Goal: Task Accomplishment & Management: Manage account settings

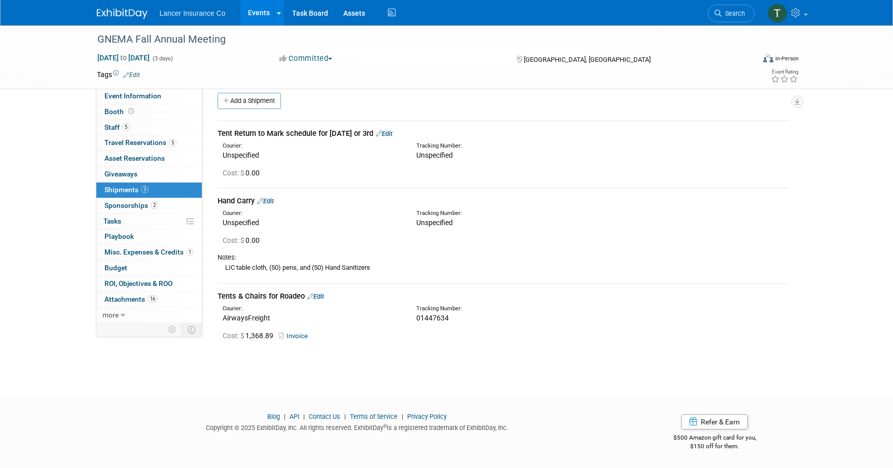
click at [260, 12] on link "Events" at bounding box center [258, 12] width 37 height 25
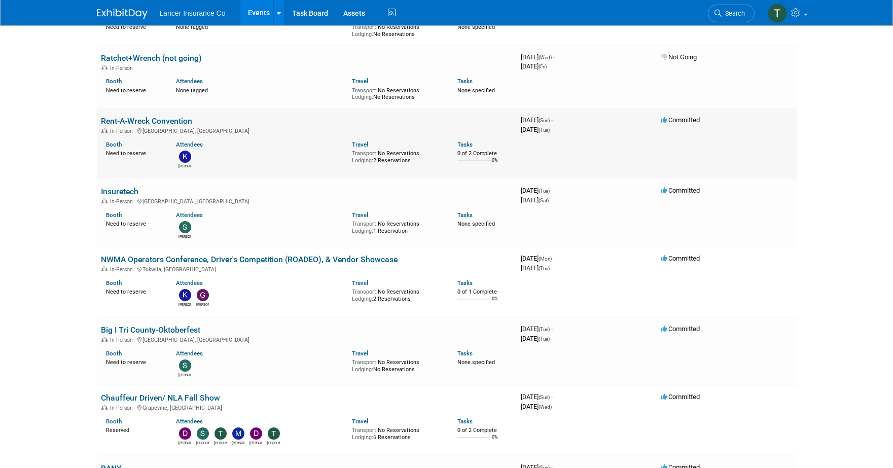
scroll to position [603, 0]
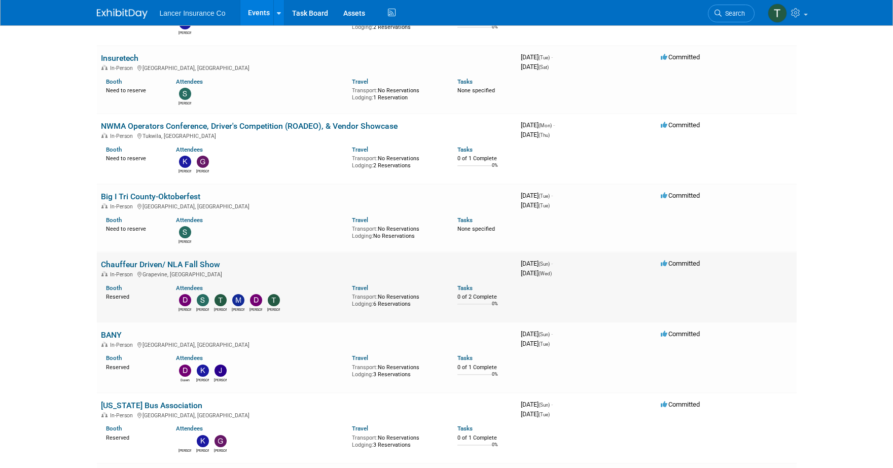
click at [136, 262] on link "Chauffeur Driven/ NLA Fall Show" at bounding box center [160, 265] width 119 height 10
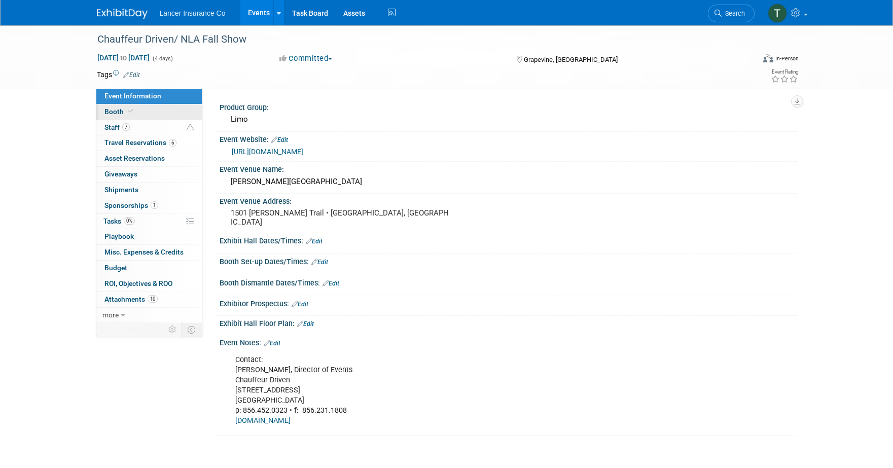
click at [112, 113] on span "Booth" at bounding box center [119, 111] width 31 height 8
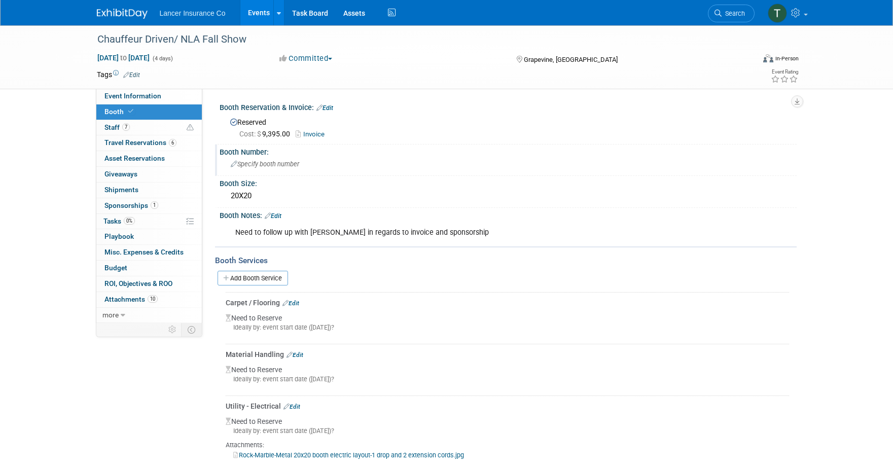
click at [263, 165] on span "Specify booth number" at bounding box center [265, 164] width 68 height 8
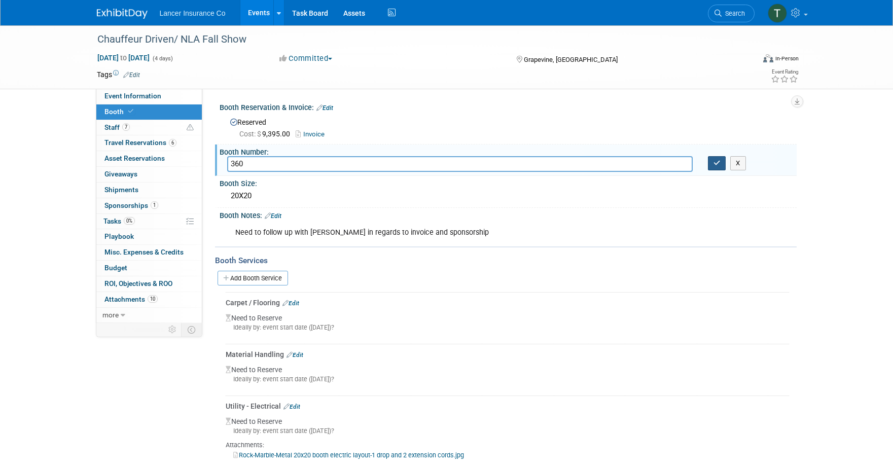
type input "360"
click at [712, 165] on button "button" at bounding box center [717, 163] width 18 height 14
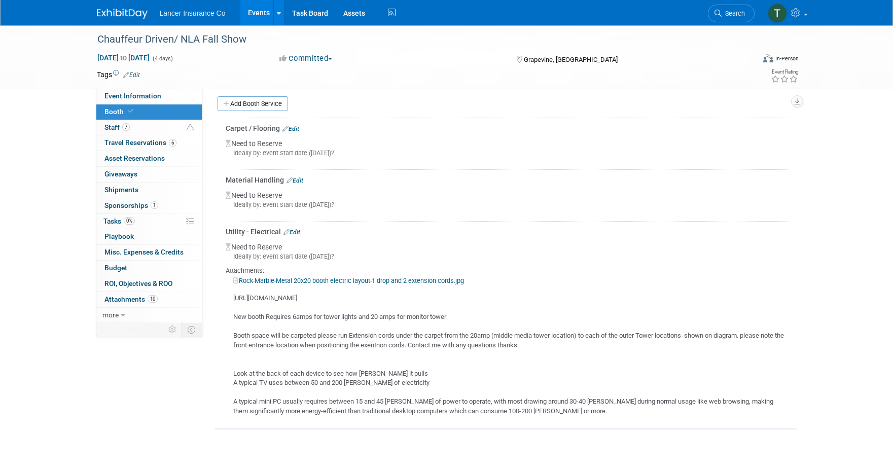
scroll to position [176, 0]
click at [295, 231] on link "Edit" at bounding box center [291, 230] width 17 height 7
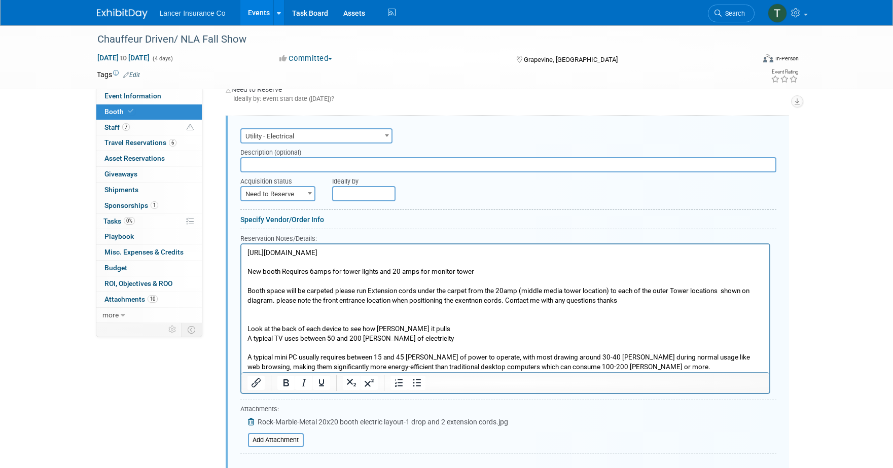
scroll to position [0, 0]
click at [275, 197] on span "Need to Reserve" at bounding box center [277, 194] width 73 height 14
select select "2"
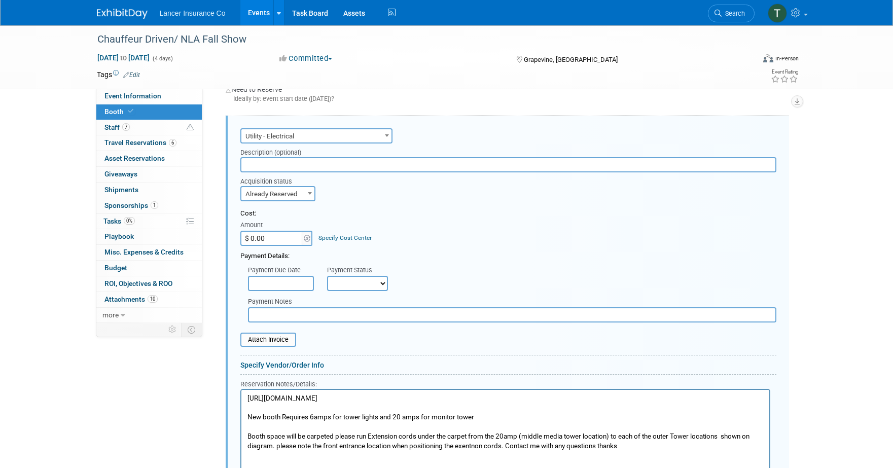
click at [277, 240] on input "$ 0.00" at bounding box center [271, 238] width 63 height 15
paste input "430.84"
type input "$ 430.84"
click at [264, 336] on input "file" at bounding box center [234, 340] width 121 height 12
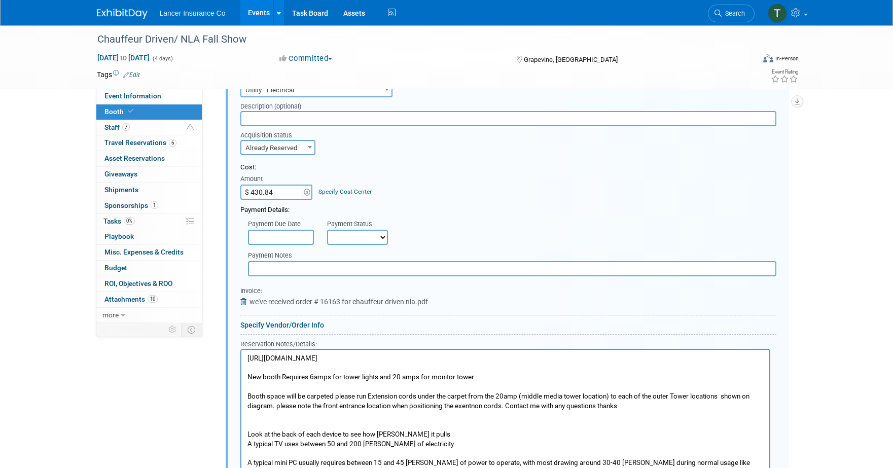
scroll to position [449, 0]
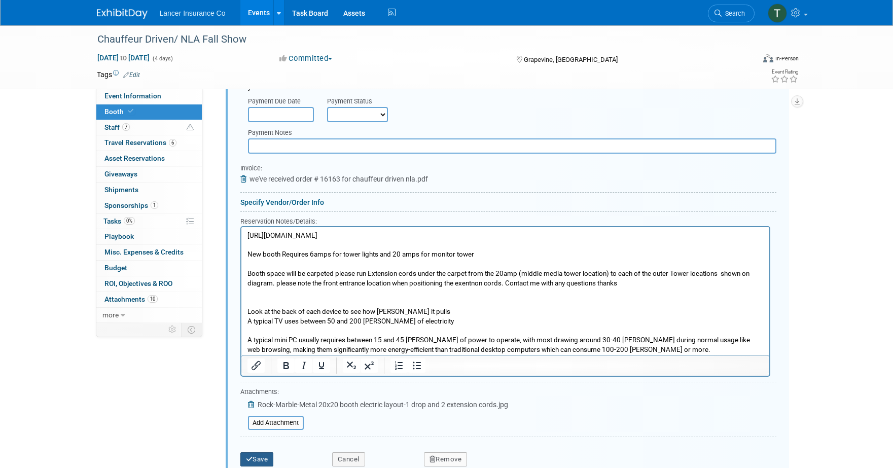
click at [261, 455] on button "Save" at bounding box center [256, 459] width 33 height 14
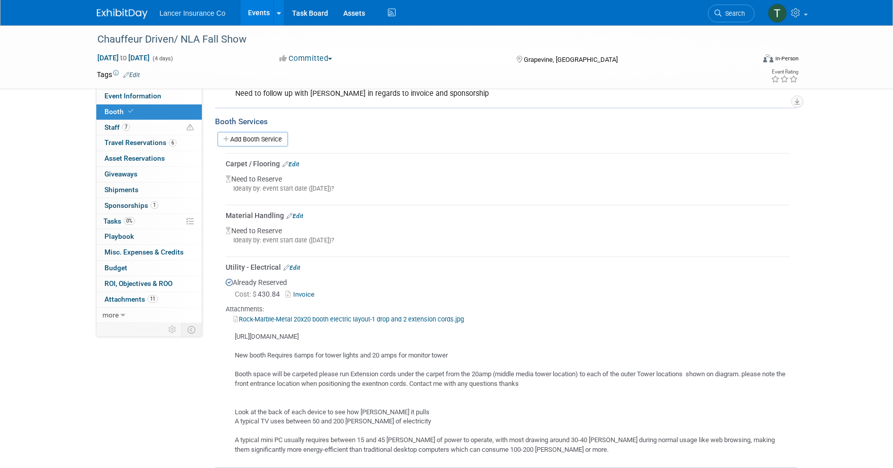
scroll to position [133, 0]
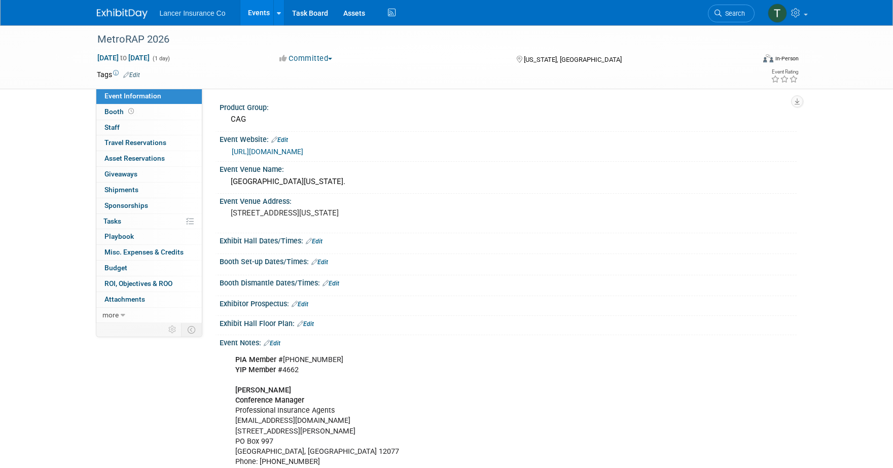
click at [293, 152] on link "[URL][DOMAIN_NAME]" at bounding box center [267, 152] width 71 height 8
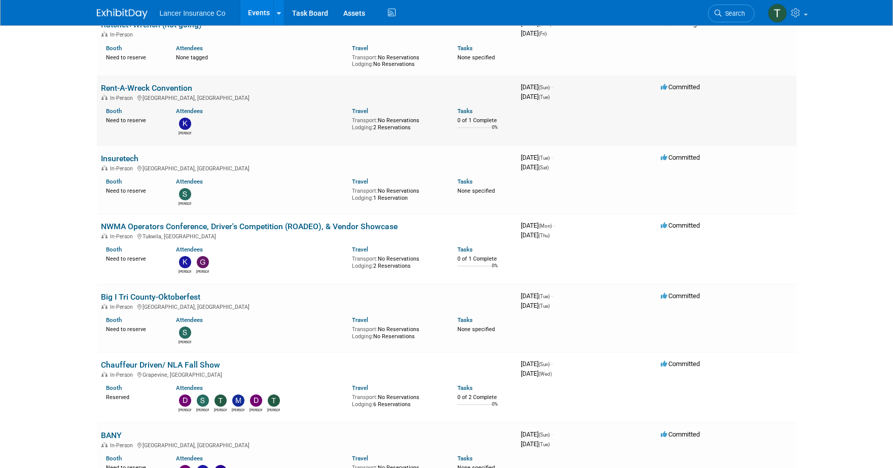
scroll to position [537, 0]
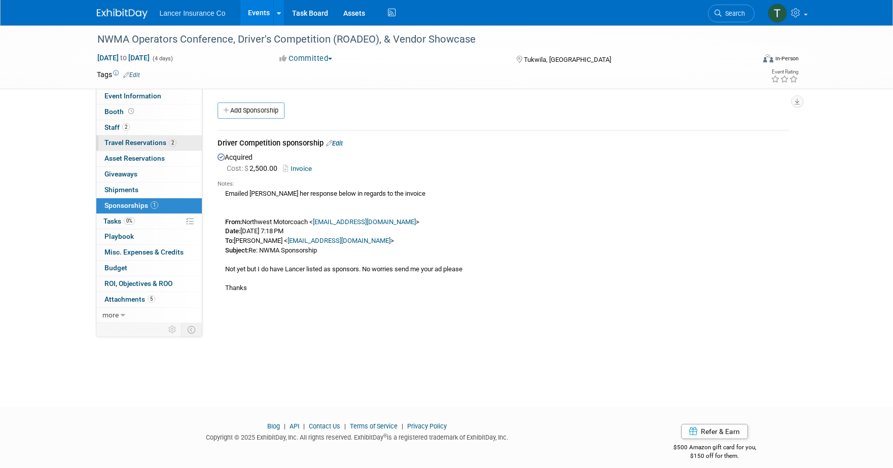
click at [126, 141] on span "Travel Reservations 2" at bounding box center [140, 142] width 72 height 8
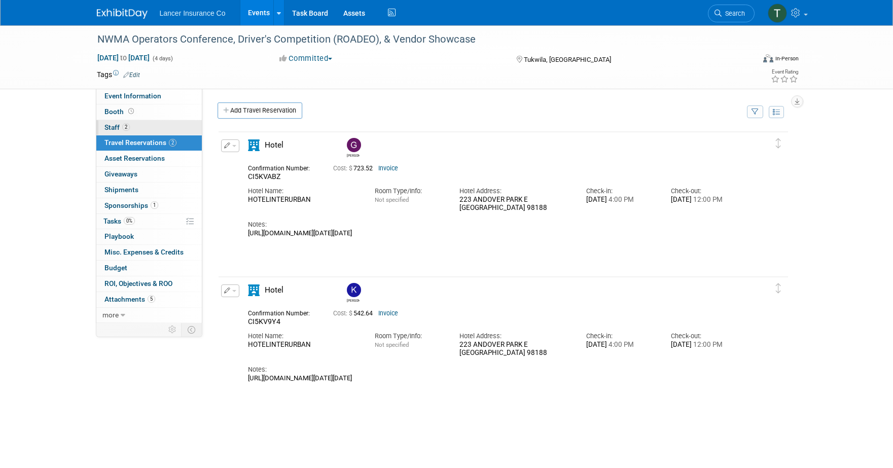
click at [120, 127] on span "Staff 2" at bounding box center [116, 127] width 25 height 8
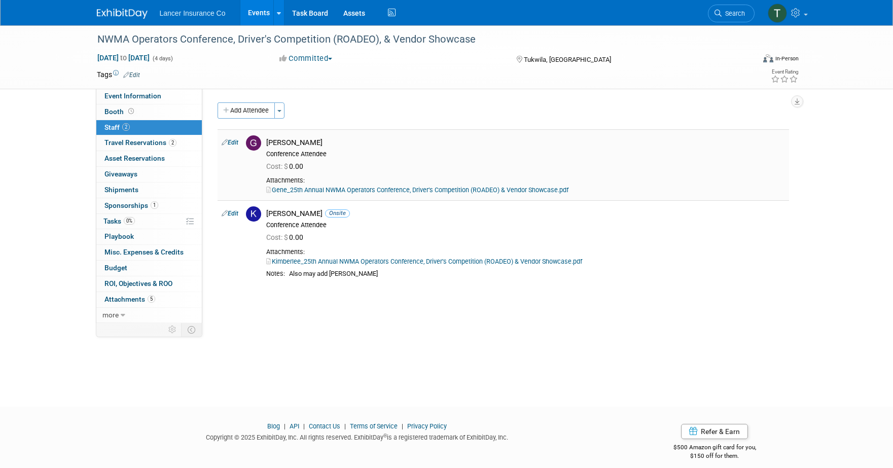
click at [414, 191] on link "Gene_25th Annual NWMA Operators Conference, Driver’s Competition (ROADEO) & Ven…" at bounding box center [417, 190] width 302 height 8
click at [124, 206] on span "Sponsorships 1" at bounding box center [131, 205] width 54 height 8
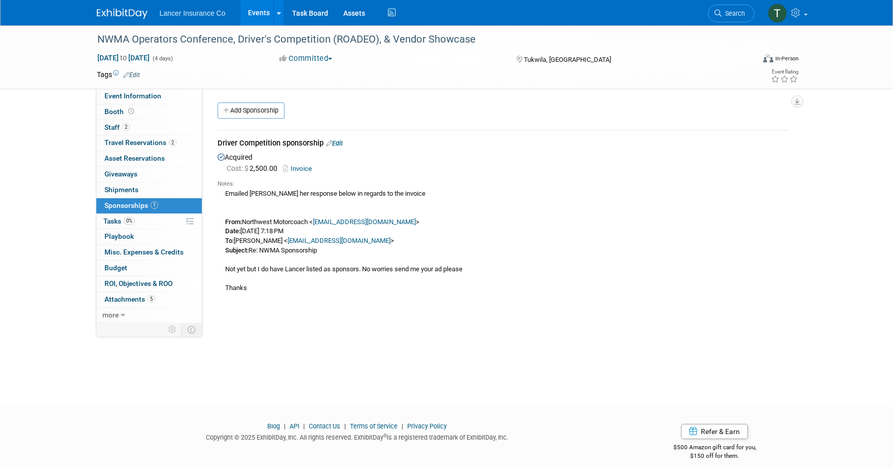
click at [298, 169] on link "Invoice" at bounding box center [299, 169] width 33 height 8
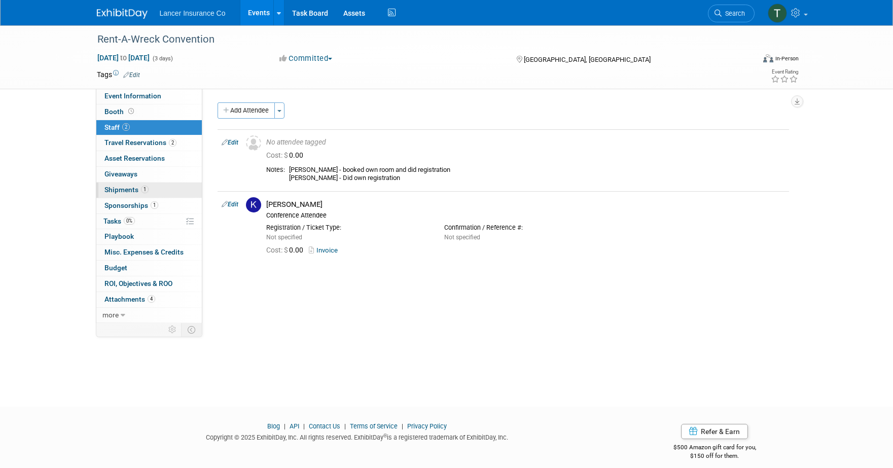
click at [126, 187] on span "Shipments 1" at bounding box center [126, 190] width 44 height 8
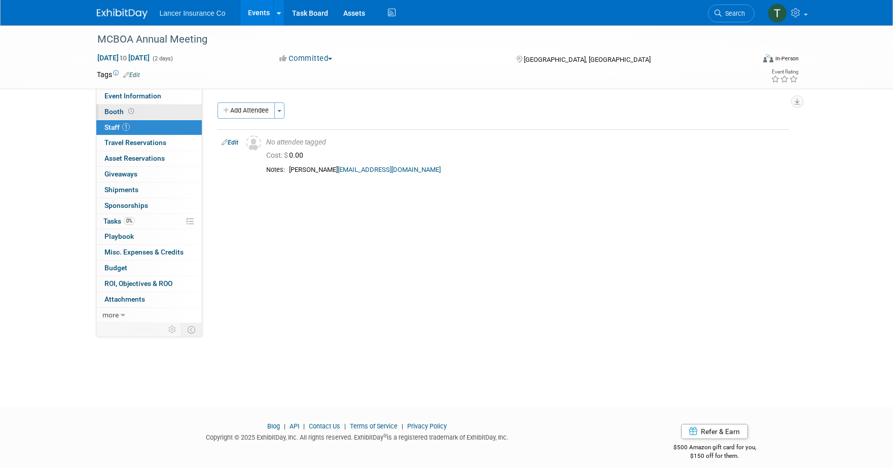
click at [121, 108] on span "Booth" at bounding box center [119, 111] width 31 height 8
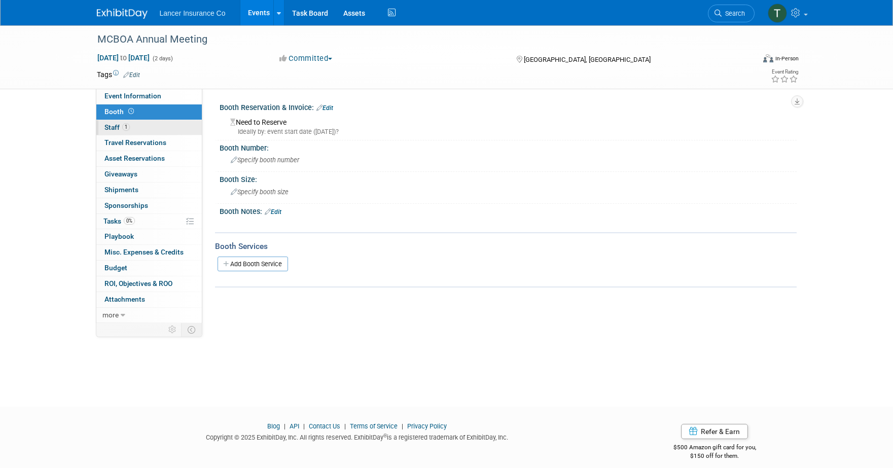
click at [115, 128] on span "Staff 1" at bounding box center [116, 127] width 25 height 8
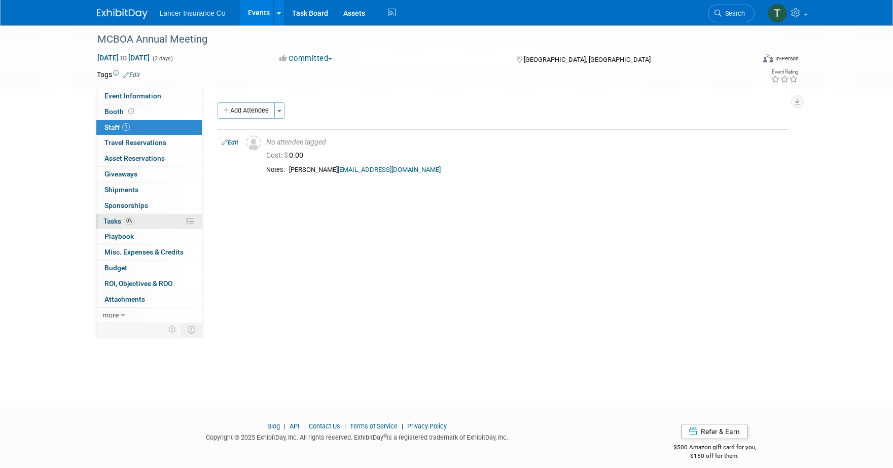
click at [111, 220] on span "Tasks 0%" at bounding box center [118, 221] width 31 height 8
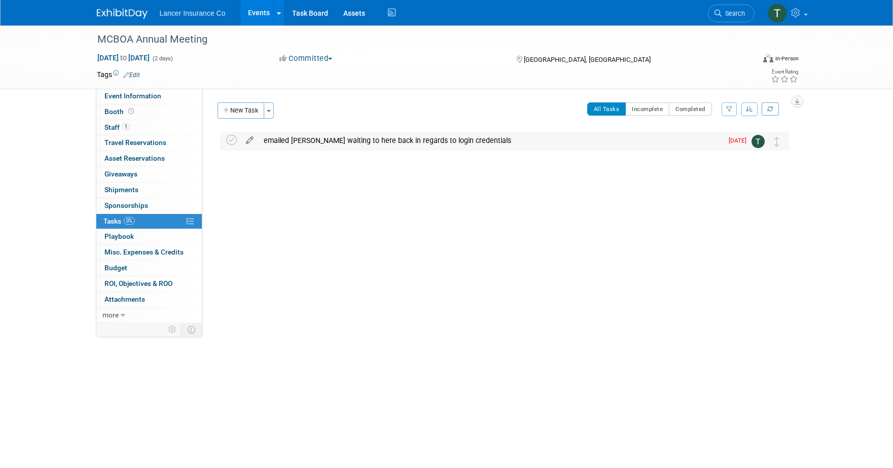
click at [249, 137] on icon at bounding box center [250, 138] width 18 height 13
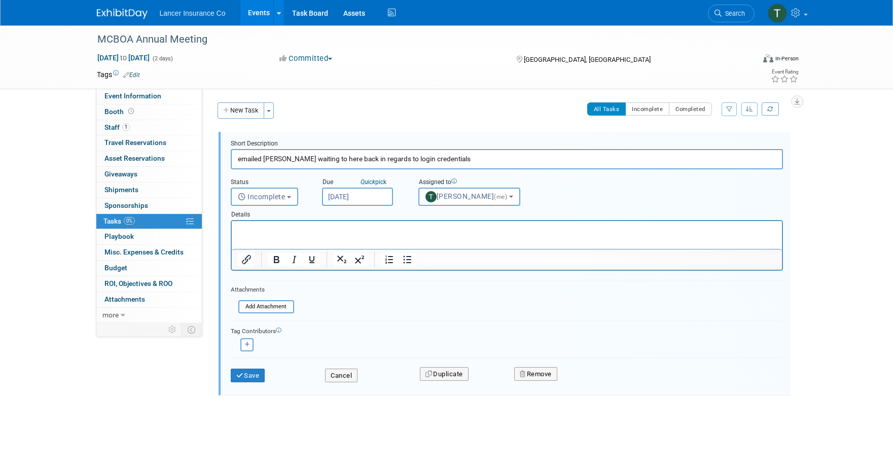
click at [278, 158] on input "emailed Vicki waiting to here back in regards to login credentials" at bounding box center [507, 159] width 552 height 20
type input "emailed Vicki and called main number left voicemail waiting to here back in reg…"
click at [359, 197] on input "Sep 16, 2025" at bounding box center [357, 197] width 71 height 18
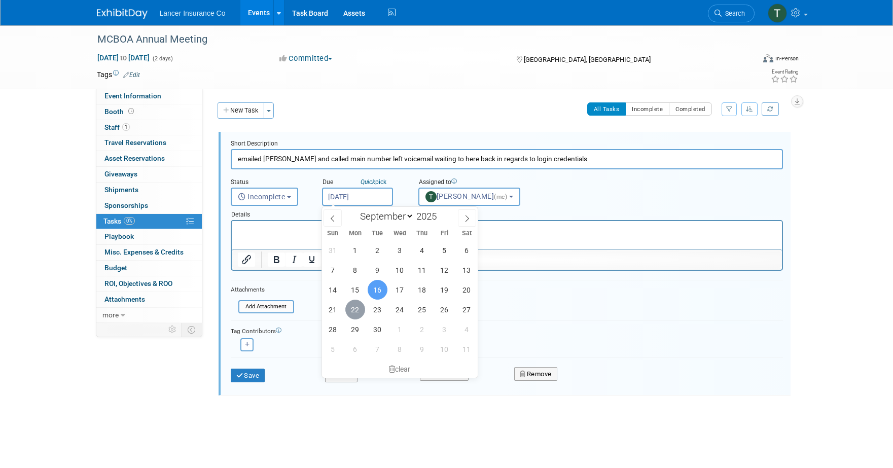
click at [357, 307] on span "22" at bounding box center [355, 310] width 20 height 20
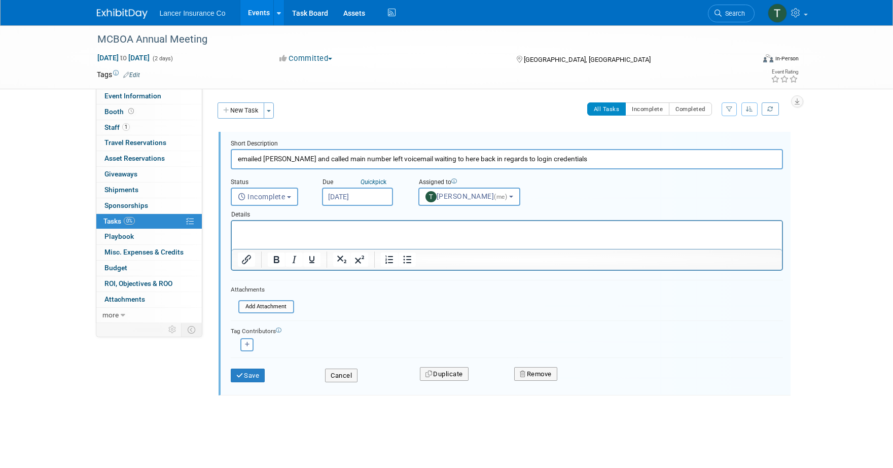
click at [375, 197] on input "Sep 22, 2025" at bounding box center [357, 197] width 71 height 18
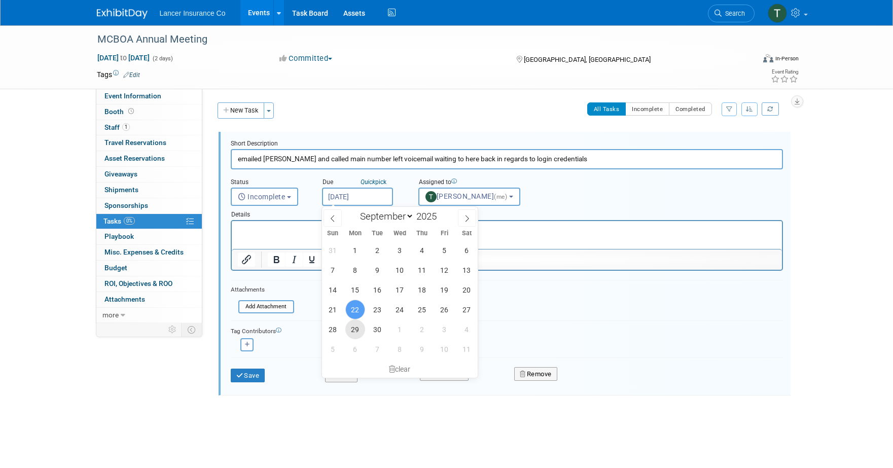
click at [359, 327] on span "29" at bounding box center [355, 329] width 20 height 20
type input "Sep 29, 2025"
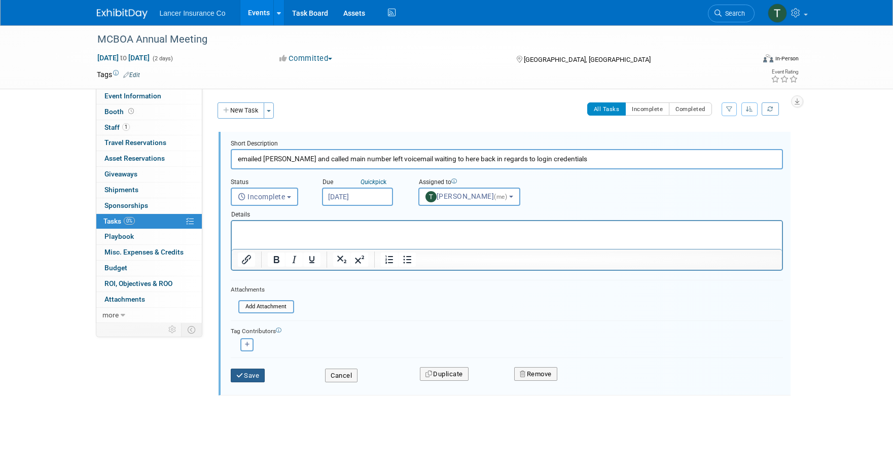
click at [258, 371] on button "Save" at bounding box center [248, 376] width 34 height 14
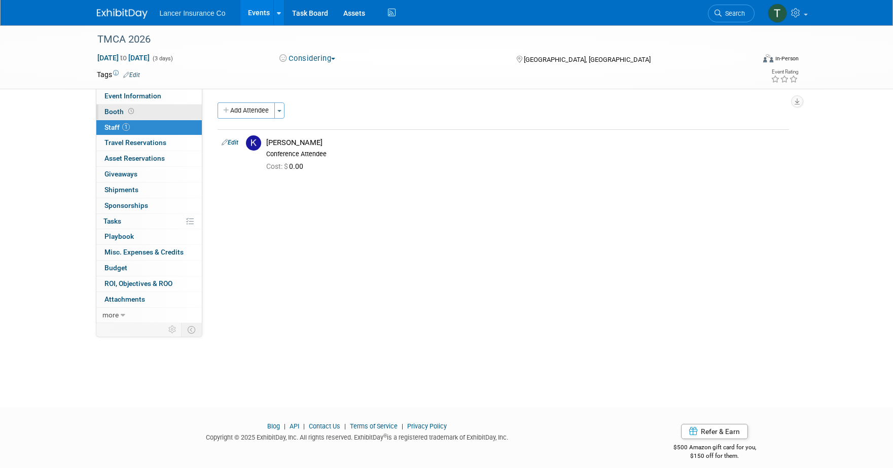
click at [123, 111] on span "Booth" at bounding box center [119, 111] width 31 height 8
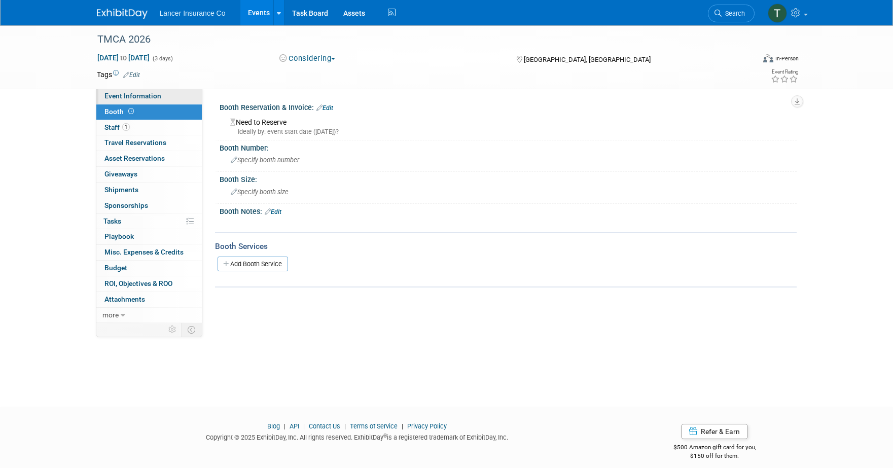
click at [135, 99] on span "Event Information" at bounding box center [132, 96] width 57 height 8
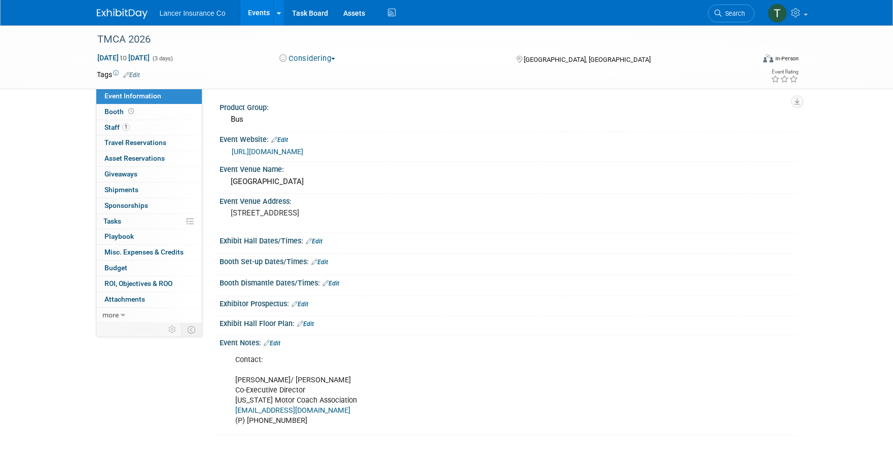
click at [259, 150] on link "https://tnmca.net/" at bounding box center [267, 152] width 71 height 8
click at [265, 150] on link "https://tnmca.net/" at bounding box center [267, 152] width 71 height 8
click at [115, 123] on span "Staff 1" at bounding box center [116, 127] width 25 height 8
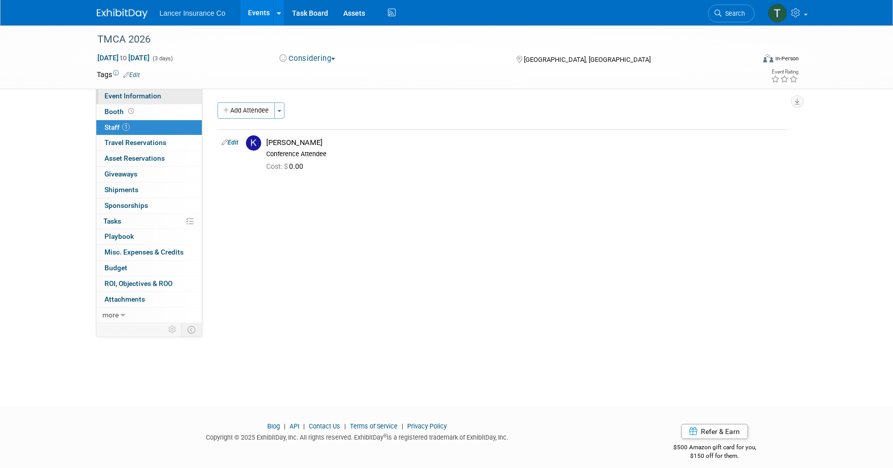
click at [119, 97] on span "Event Information" at bounding box center [132, 96] width 57 height 8
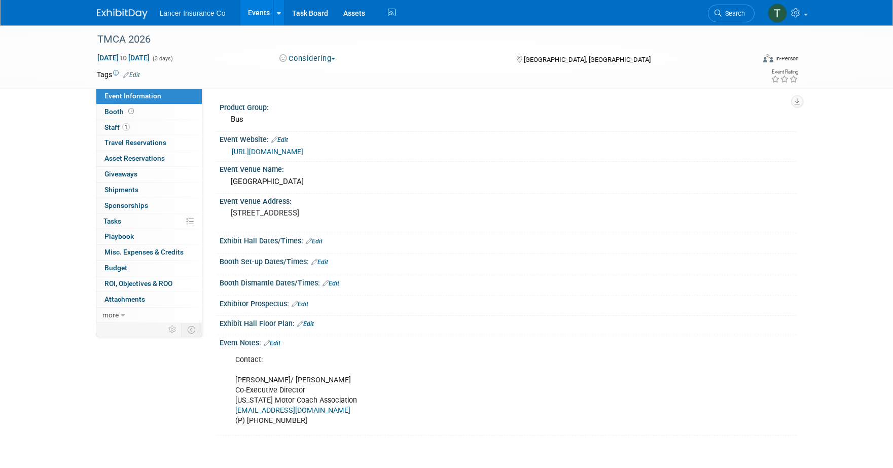
click at [256, 151] on link "https://tnmca.net/" at bounding box center [267, 152] width 71 height 8
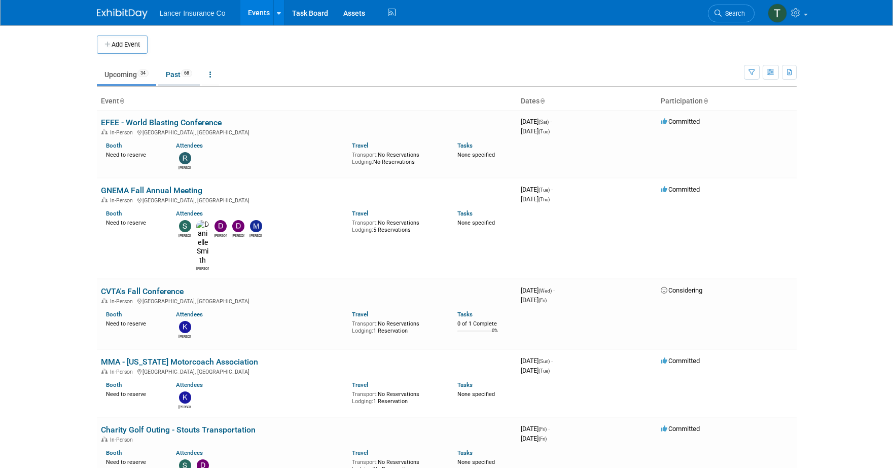
click at [176, 75] on link "Past 68" at bounding box center [179, 74] width 42 height 19
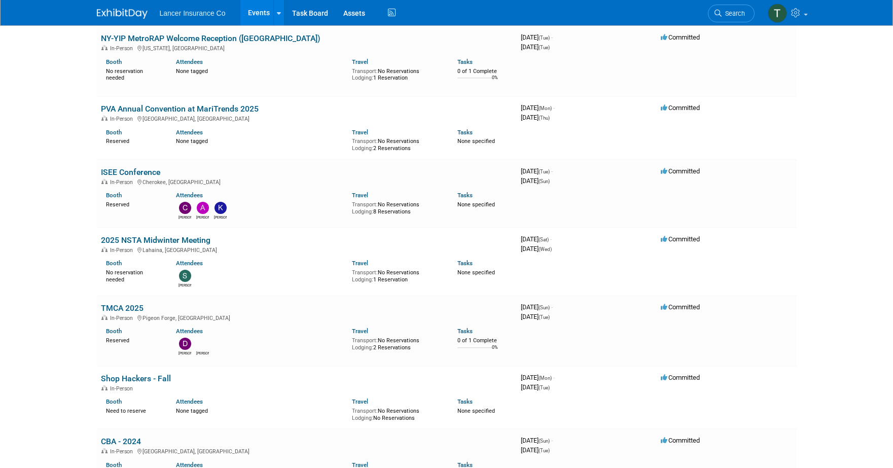
scroll to position [3864, 0]
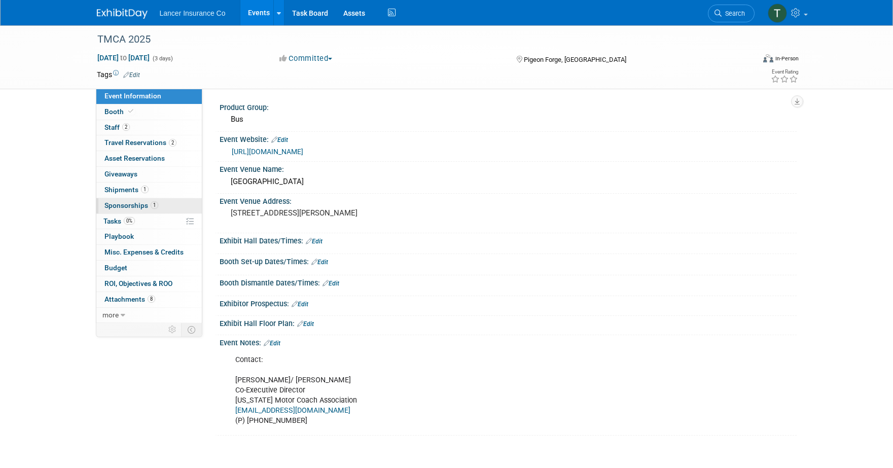
click at [118, 204] on span "Sponsorships 1" at bounding box center [131, 205] width 54 height 8
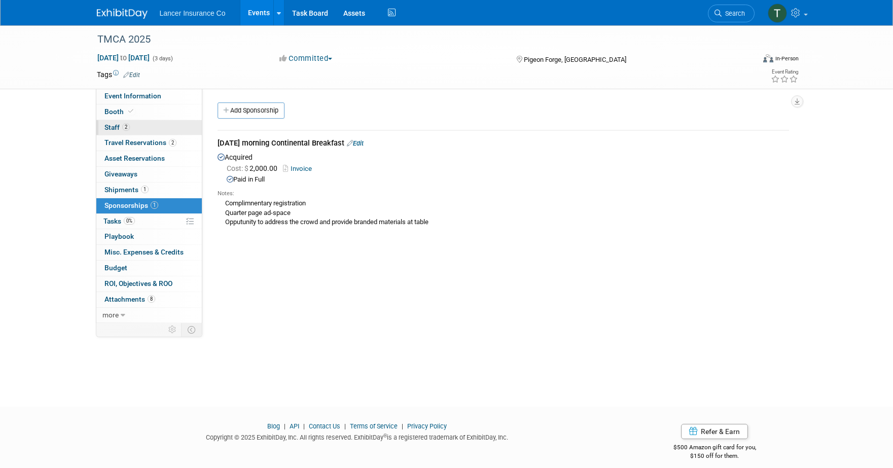
click at [117, 127] on span "Staff 2" at bounding box center [116, 127] width 25 height 8
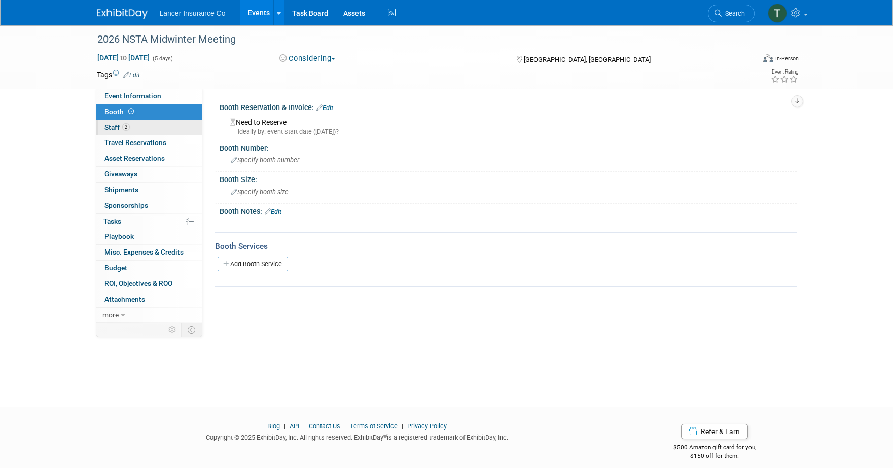
click at [115, 129] on span "Staff 2" at bounding box center [116, 127] width 25 height 8
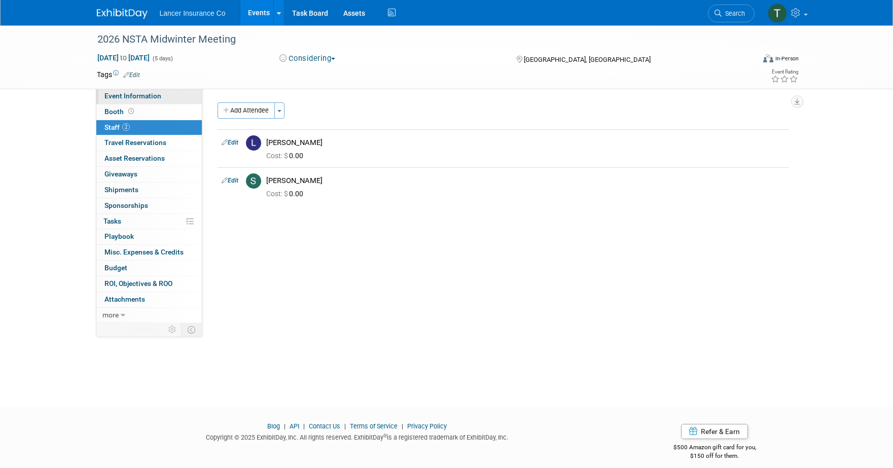
click at [125, 92] on span "Event Information" at bounding box center [132, 96] width 57 height 8
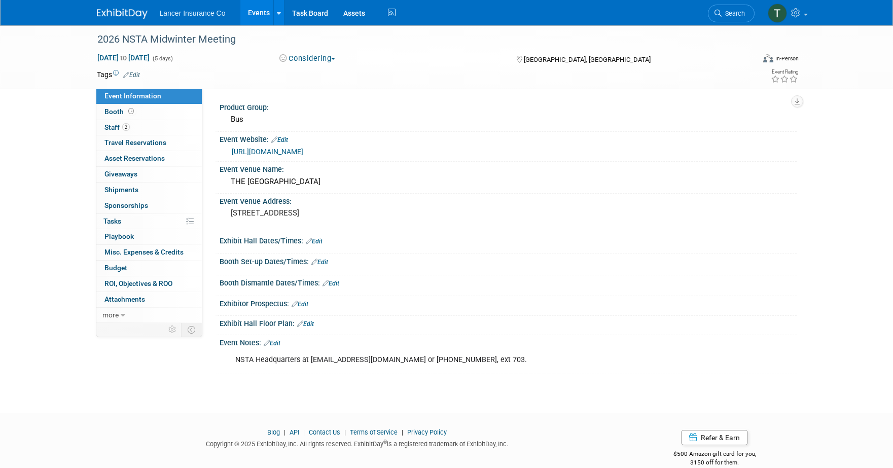
click at [284, 151] on link "https://yellowbuses.org/Conferences-Events/NSTA-Midwinter-Meeting" at bounding box center [267, 152] width 71 height 8
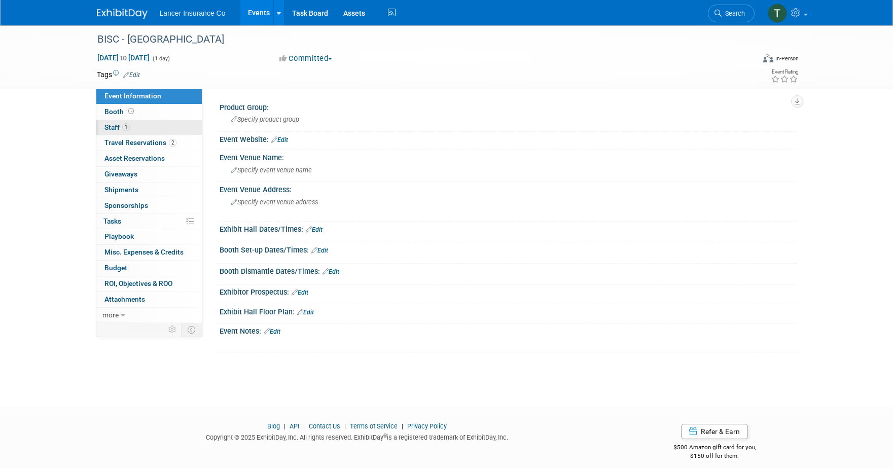
click at [115, 129] on span "Staff 1" at bounding box center [116, 127] width 25 height 8
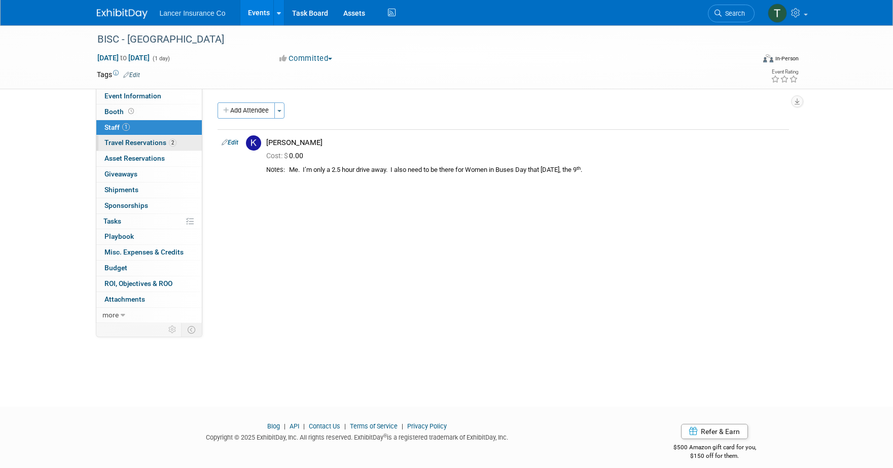
click at [127, 140] on span "Travel Reservations 2" at bounding box center [140, 142] width 72 height 8
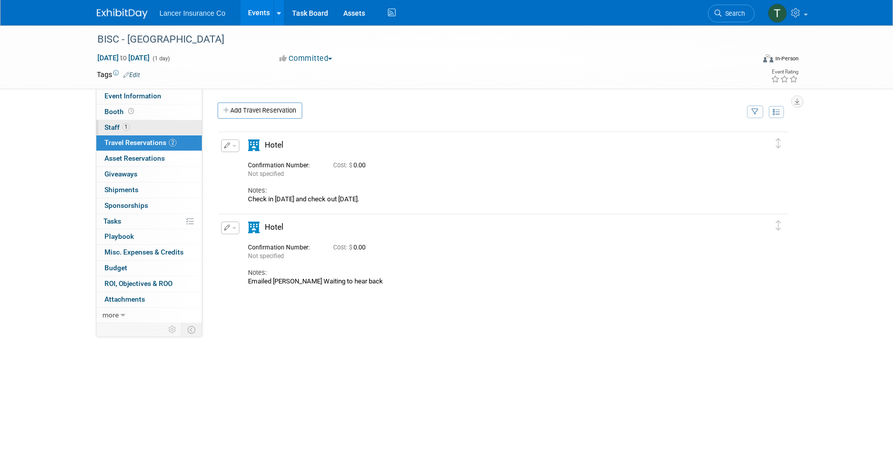
click at [120, 129] on span "Staff 1" at bounding box center [116, 127] width 25 height 8
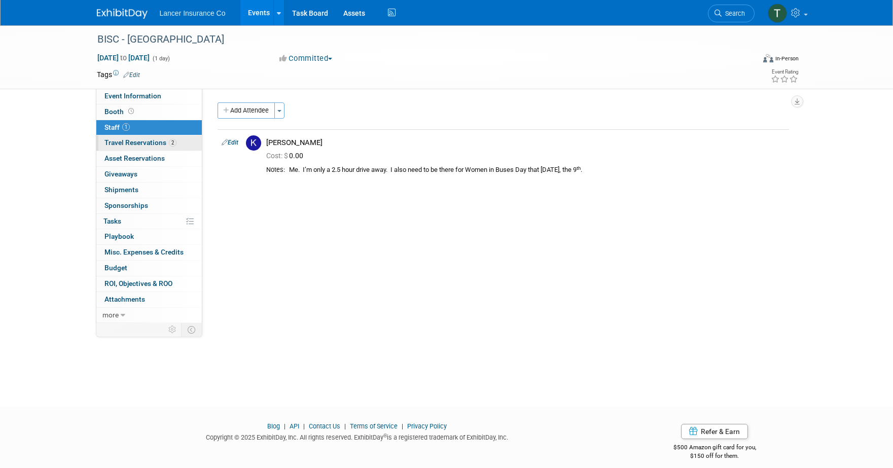
click at [129, 142] on span "Travel Reservations 2" at bounding box center [140, 142] width 72 height 8
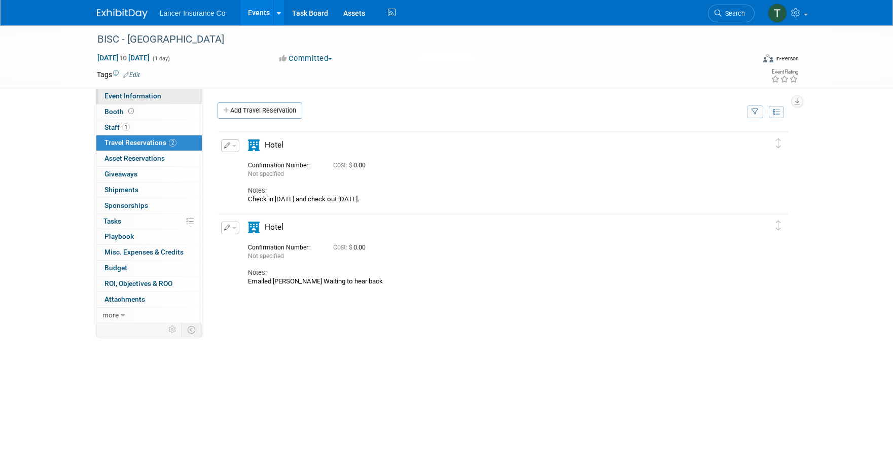
click at [127, 97] on span "Event Information" at bounding box center [132, 96] width 57 height 8
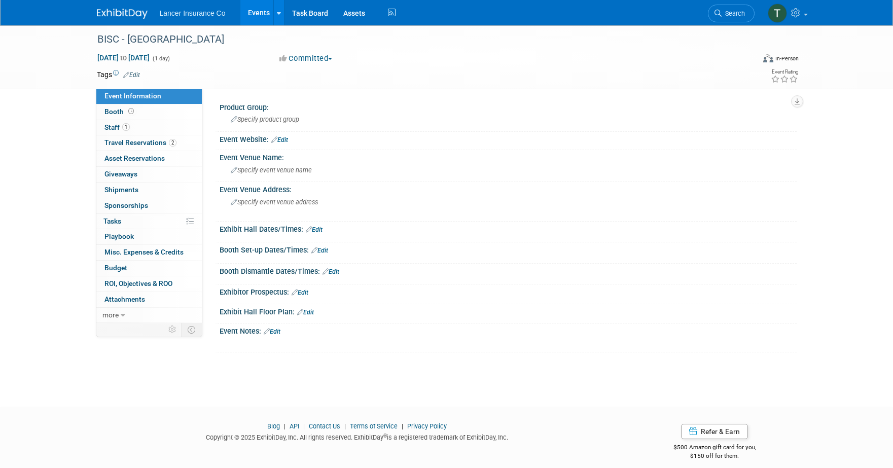
click at [130, 73] on link "Edit" at bounding box center [131, 74] width 17 height 7
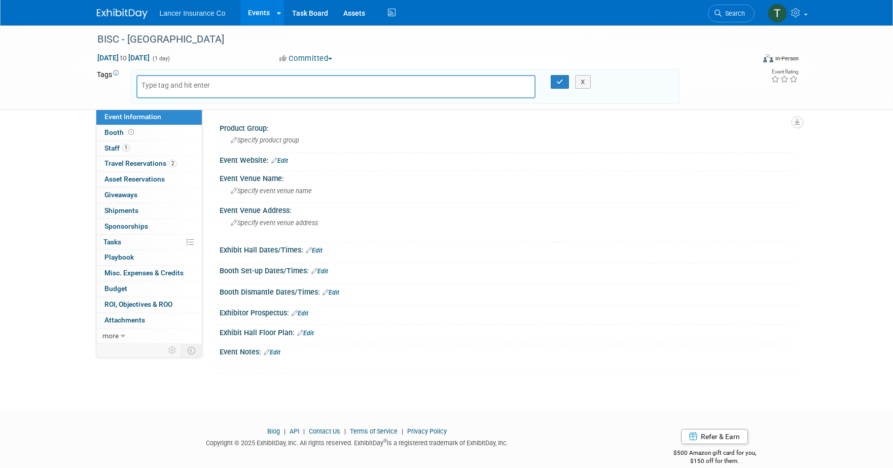
click at [286, 162] on link "Edit" at bounding box center [279, 160] width 17 height 7
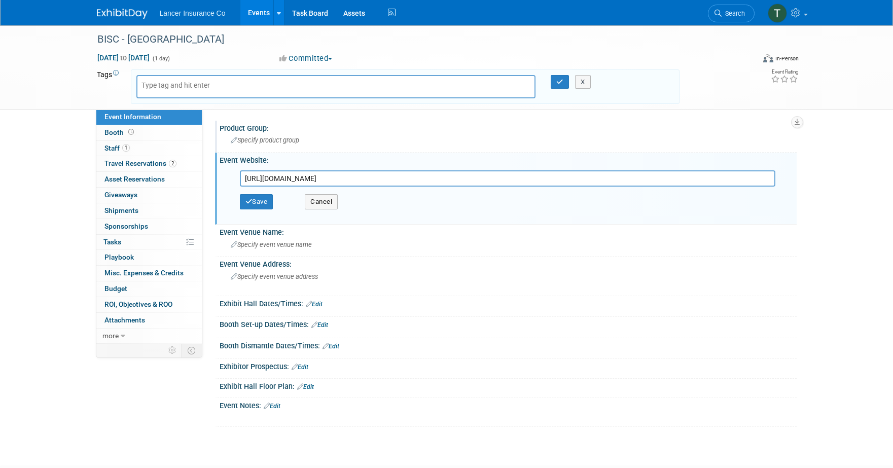
type input "https://marketplace.buses.org/registration-2/registration-pricing-2-2/"
click at [277, 143] on span "Specify product group" at bounding box center [265, 140] width 68 height 8
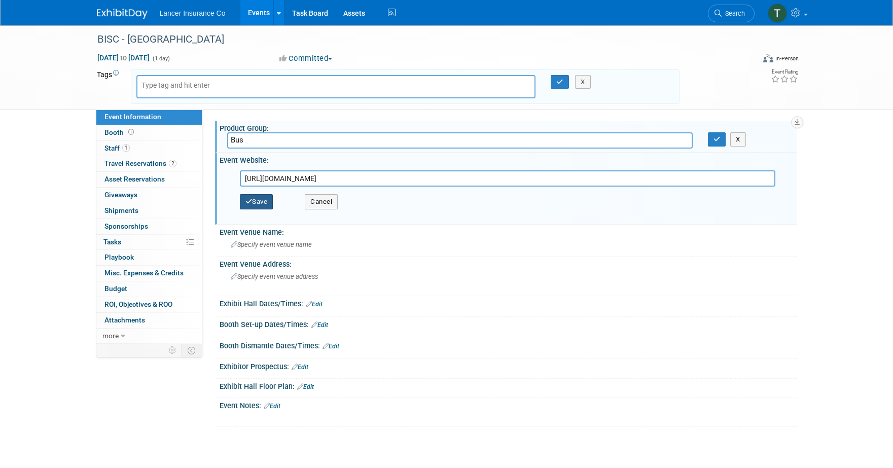
type input "Bus"
click at [262, 204] on button "Save" at bounding box center [256, 201] width 33 height 15
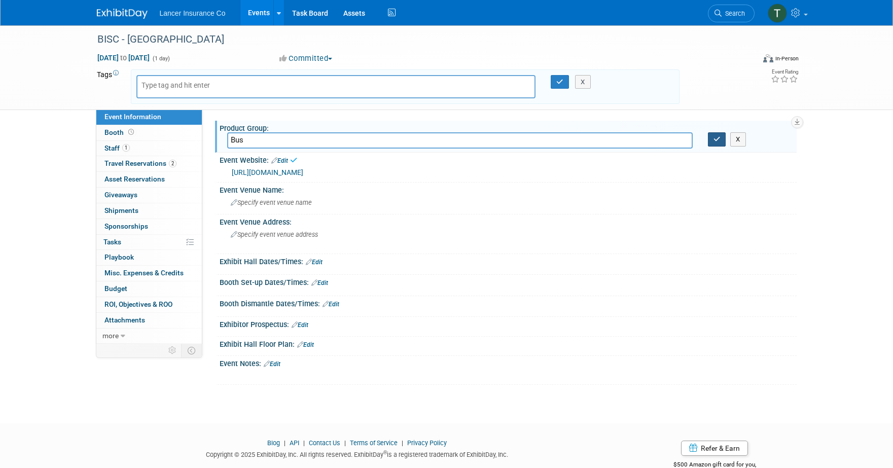
click at [712, 142] on button "button" at bounding box center [717, 139] width 18 height 14
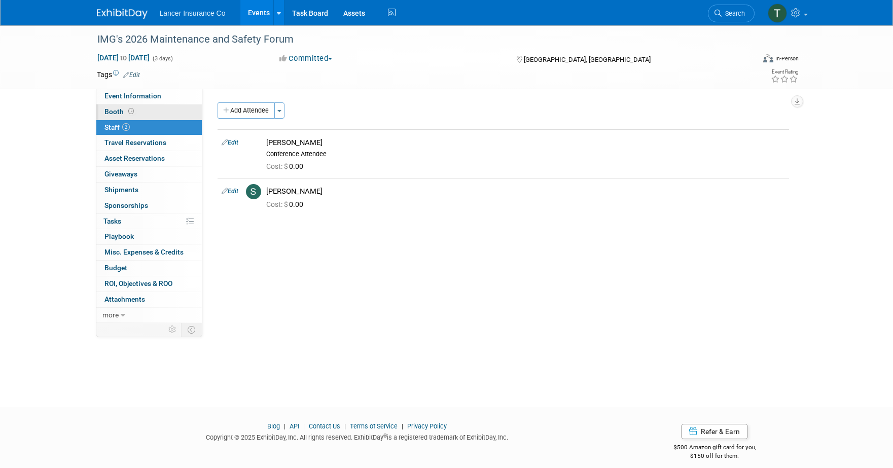
click at [115, 107] on span "Booth" at bounding box center [119, 111] width 31 height 8
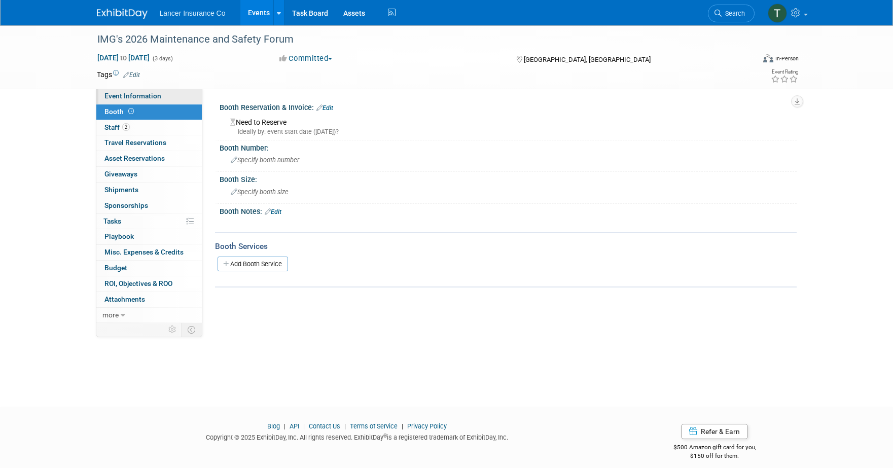
click at [121, 100] on link "Event Information" at bounding box center [148, 96] width 105 height 15
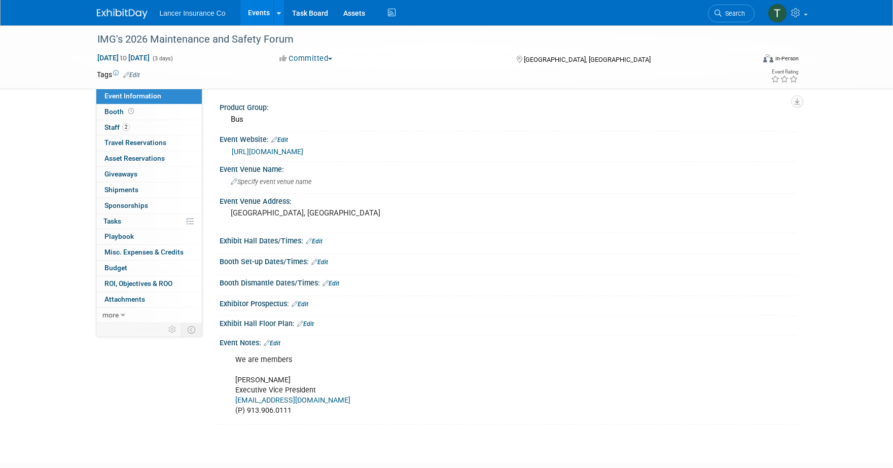
click at [267, 150] on link "[URL][DOMAIN_NAME]" at bounding box center [267, 152] width 71 height 8
